Goal: Task Accomplishment & Management: Complete application form

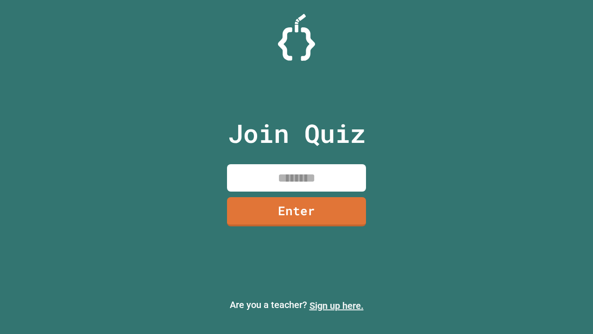
click at [337, 306] on link "Sign up here." at bounding box center [337, 305] width 54 height 11
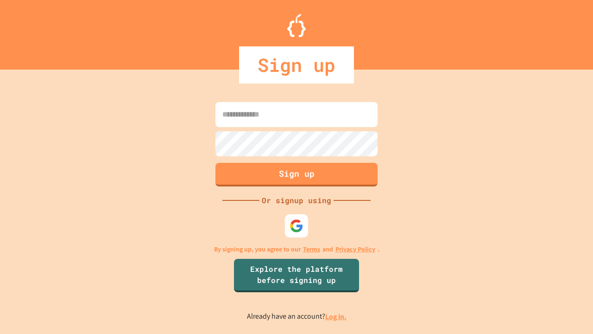
click at [337, 316] on link "Log in." at bounding box center [335, 317] width 21 height 10
